Goal: Information Seeking & Learning: Learn about a topic

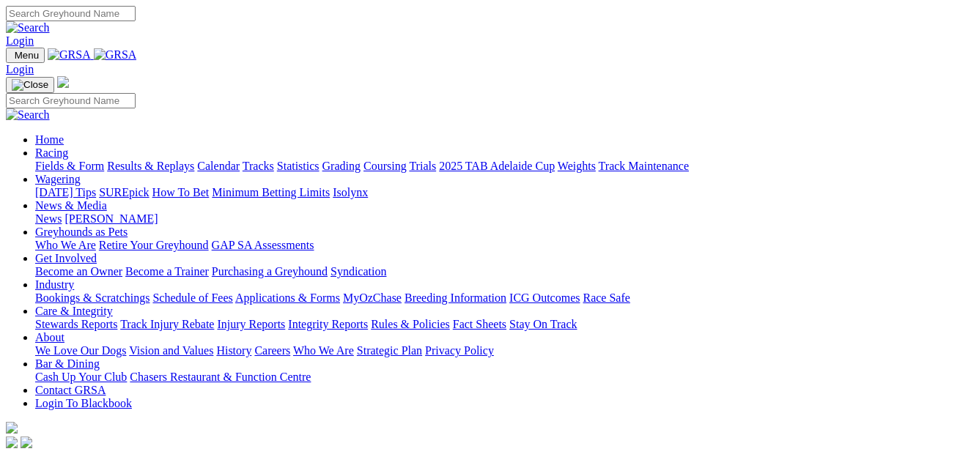
click at [68, 147] on link "Racing" at bounding box center [51, 153] width 33 height 12
click at [191, 160] on link "Results & Replays" at bounding box center [150, 166] width 87 height 12
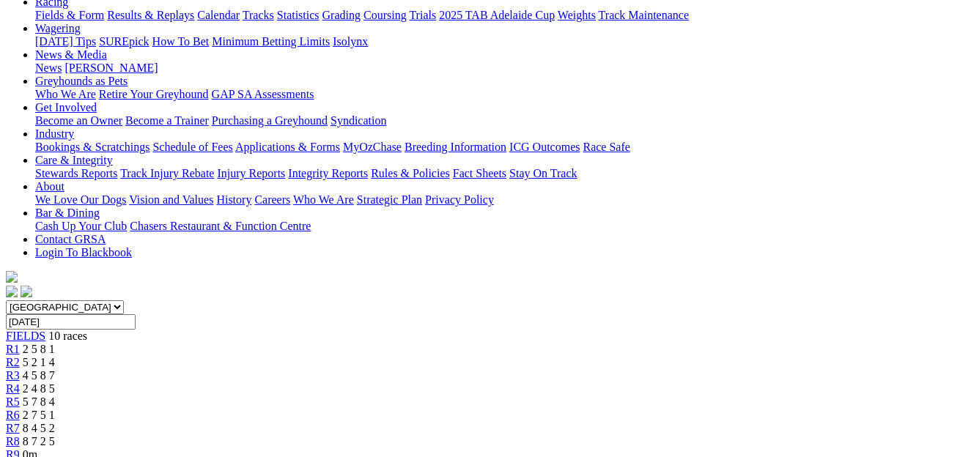
scroll to position [166, 0]
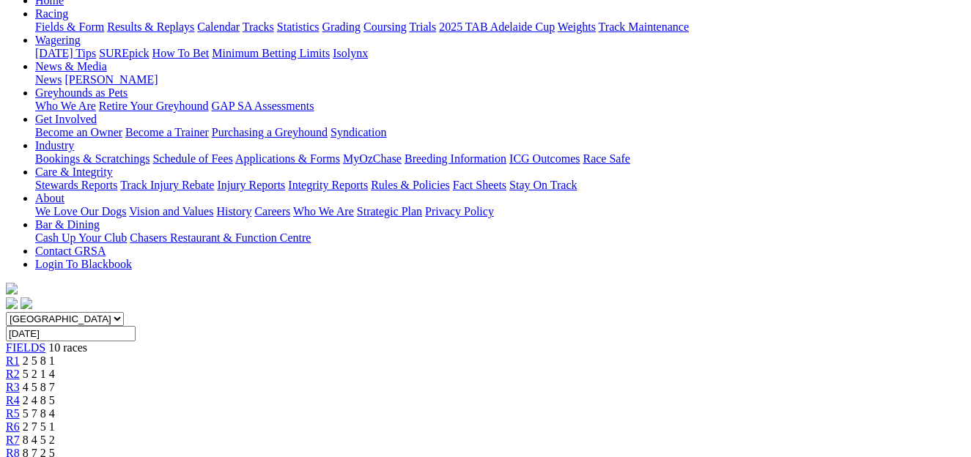
click at [261, 368] on div "R2 5 2 1 4" at bounding box center [486, 374] width 960 height 13
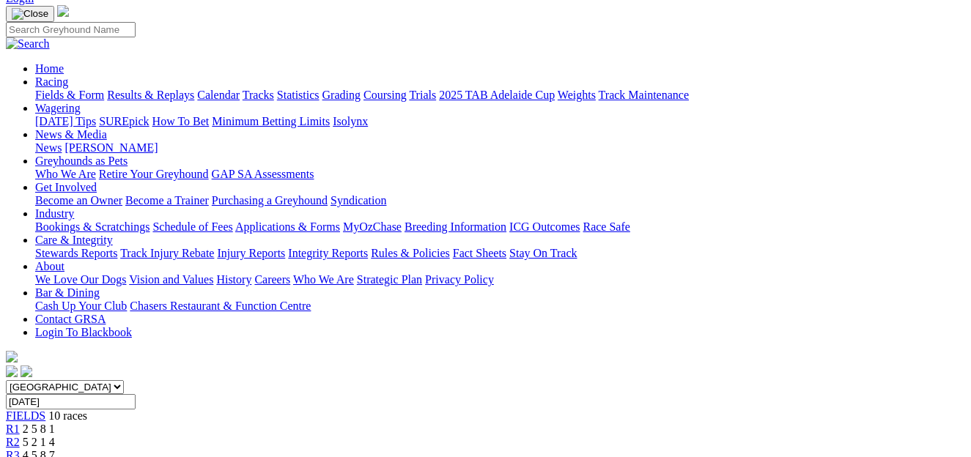
scroll to position [89, 0]
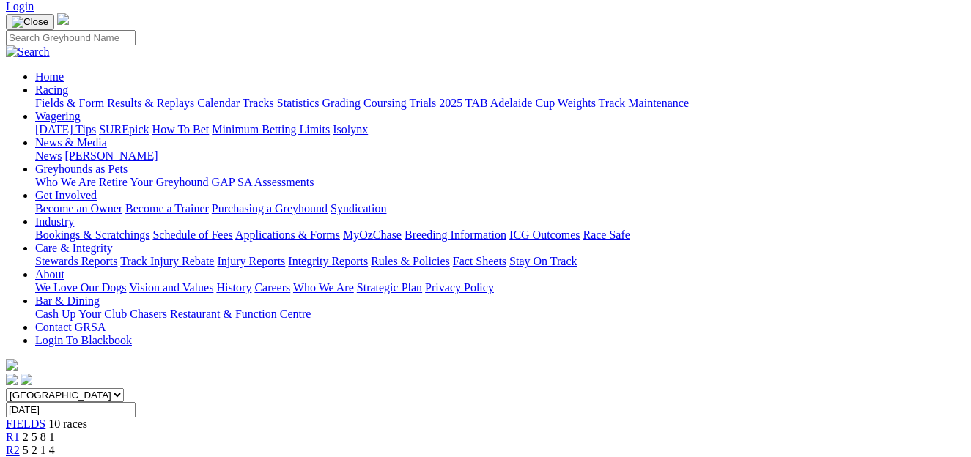
click at [333, 457] on div "R3 4 5 8 7" at bounding box center [486, 463] width 960 height 13
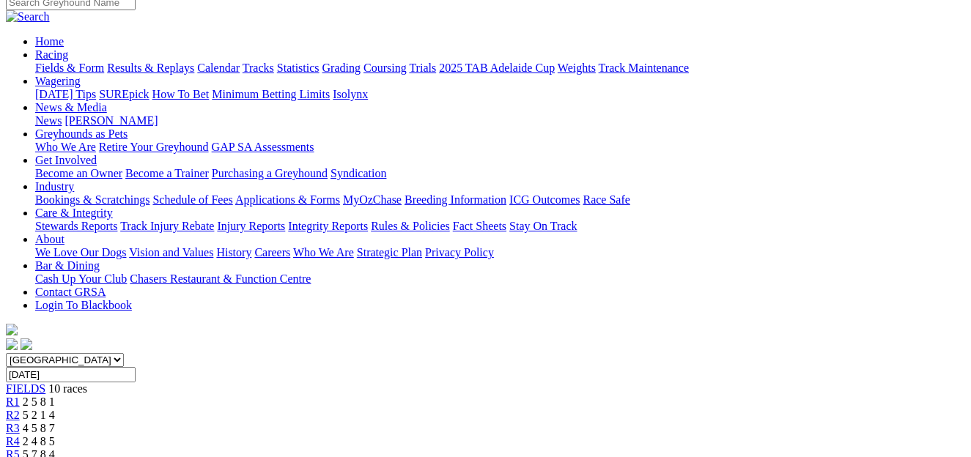
scroll to position [52, 0]
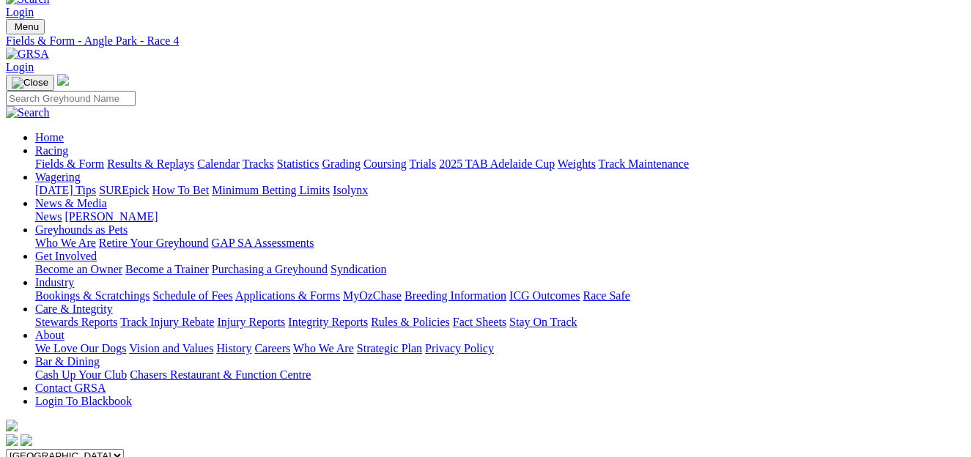
scroll to position [12, 0]
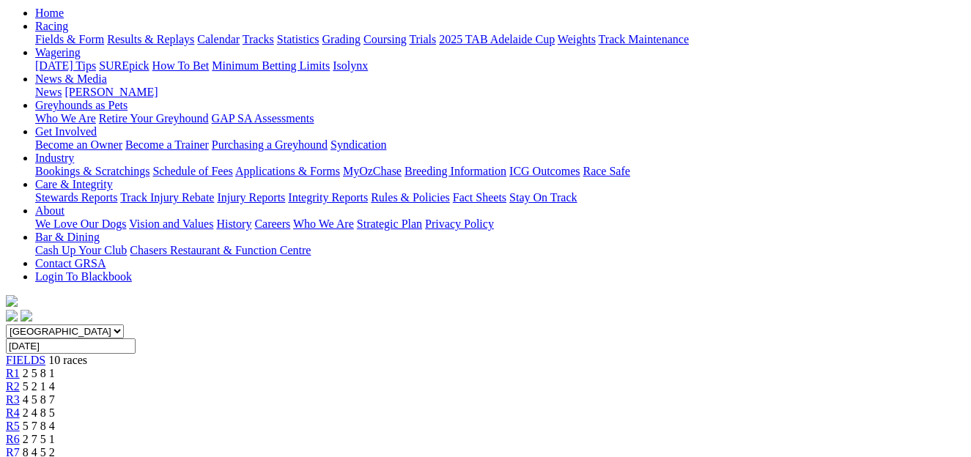
scroll to position [141, 0]
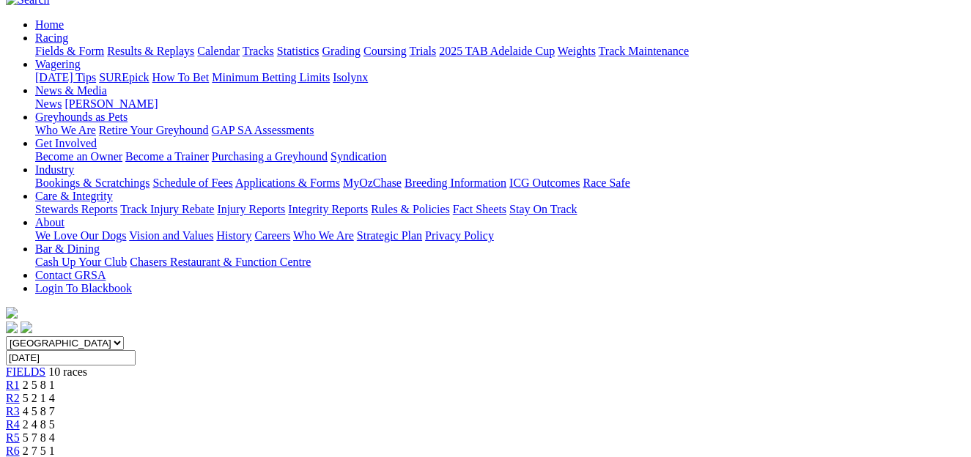
click at [55, 445] on span "2 7 5 1" at bounding box center [39, 451] width 32 height 12
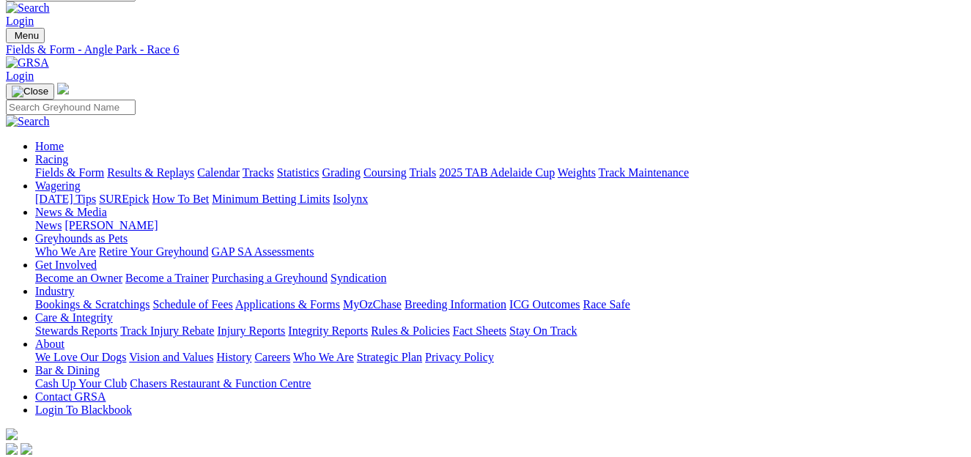
scroll to position [18, 0]
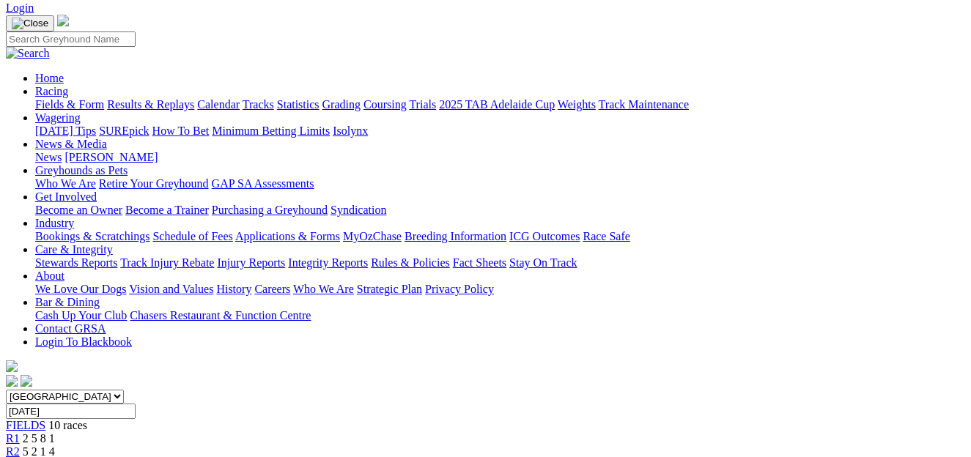
scroll to position [87, 0]
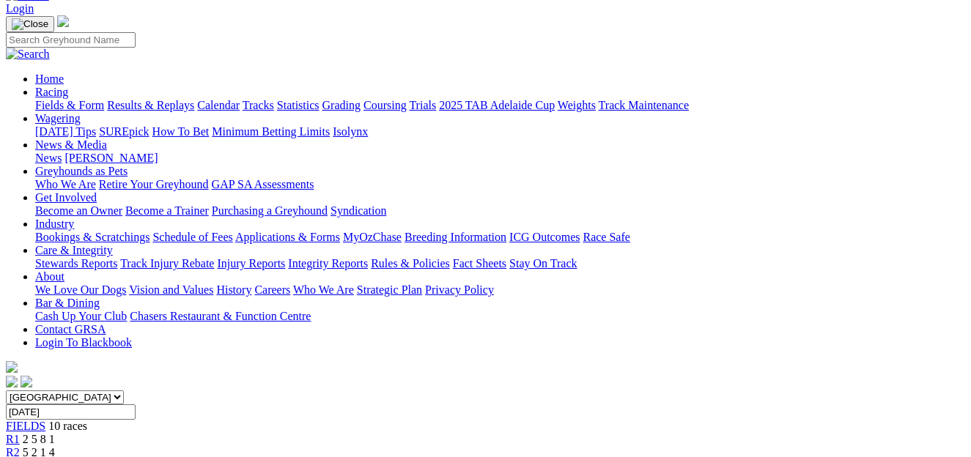
click at [63, 420] on span "10 races" at bounding box center [67, 426] width 39 height 12
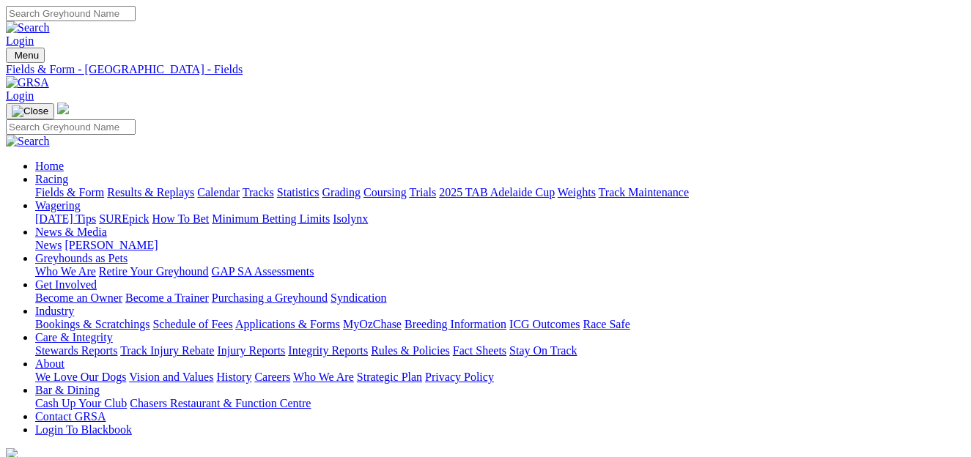
click at [72, 186] on link "Fields & Form" at bounding box center [69, 192] width 69 height 12
click at [51, 186] on link "Fields & Form" at bounding box center [69, 192] width 69 height 12
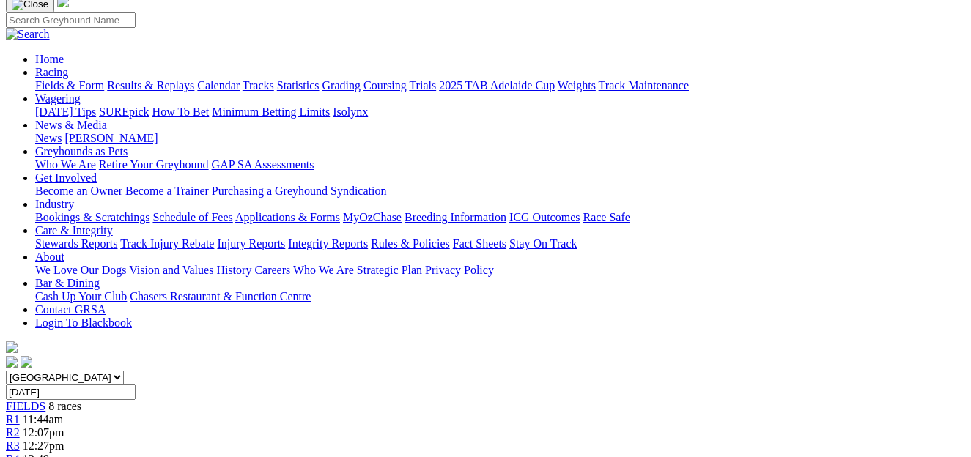
scroll to position [110, 0]
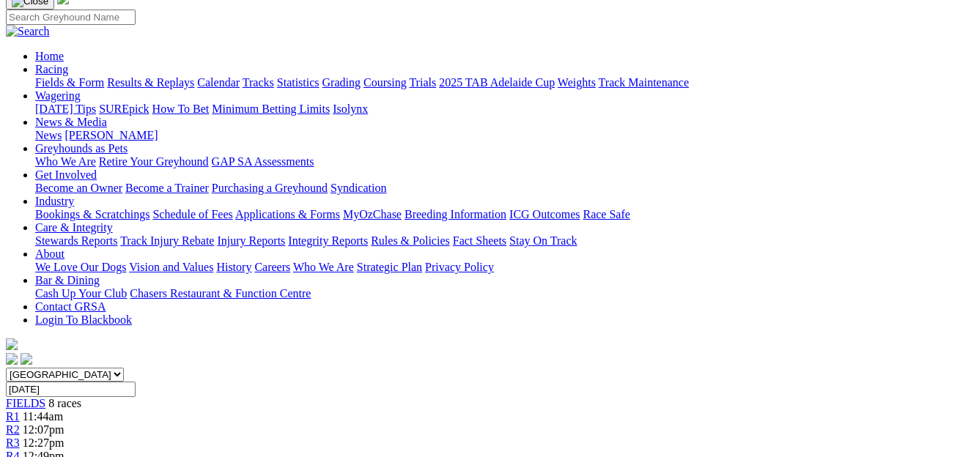
click at [65, 437] on span "12:27pm" at bounding box center [44, 443] width 42 height 12
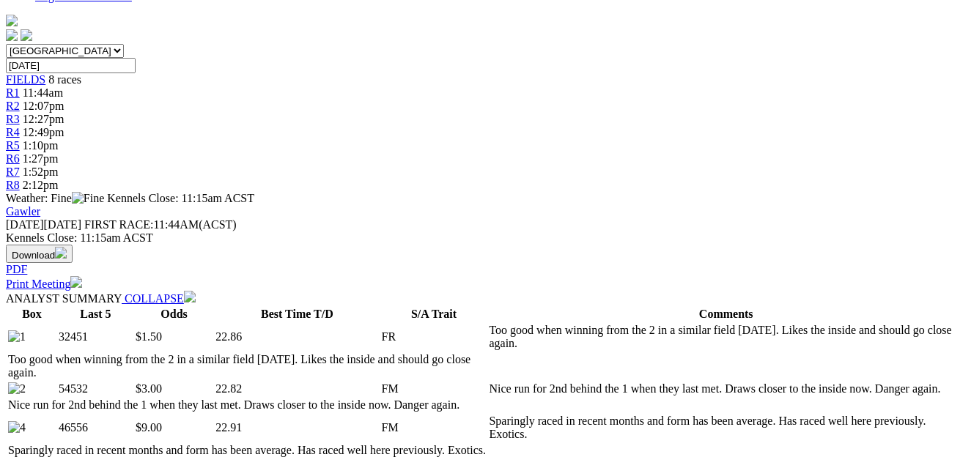
scroll to position [440, 0]
